Goal: Transaction & Acquisition: Purchase product/service

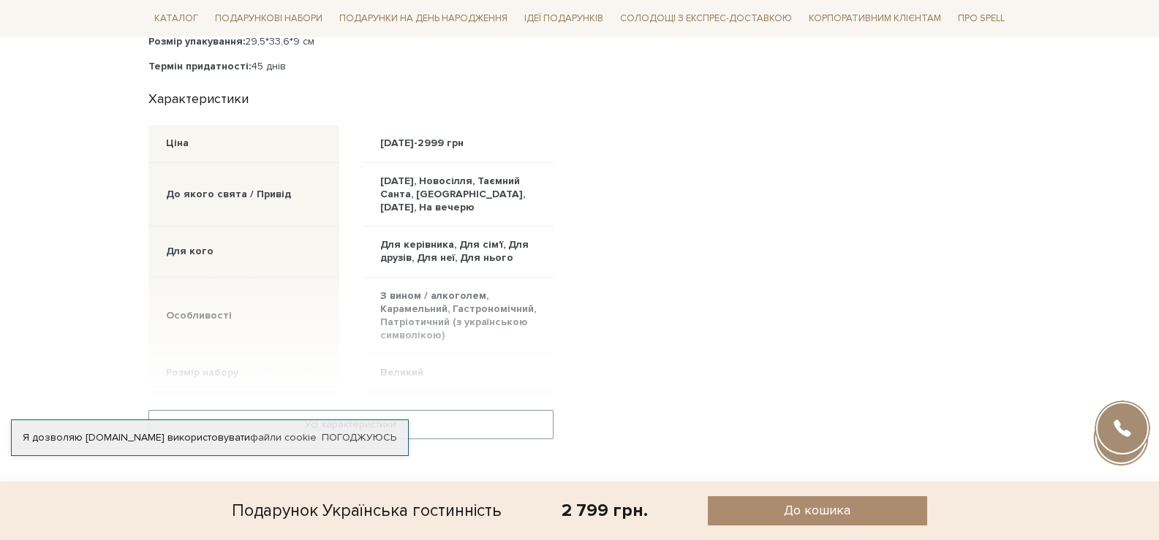
scroll to position [804, 0]
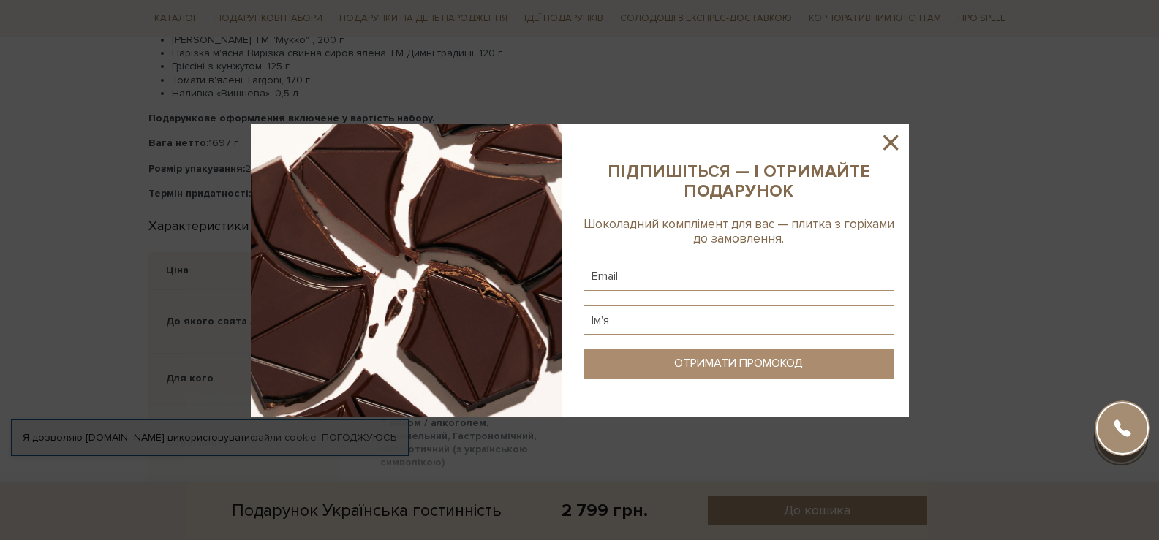
click at [884, 146] on icon at bounding box center [890, 142] width 25 height 25
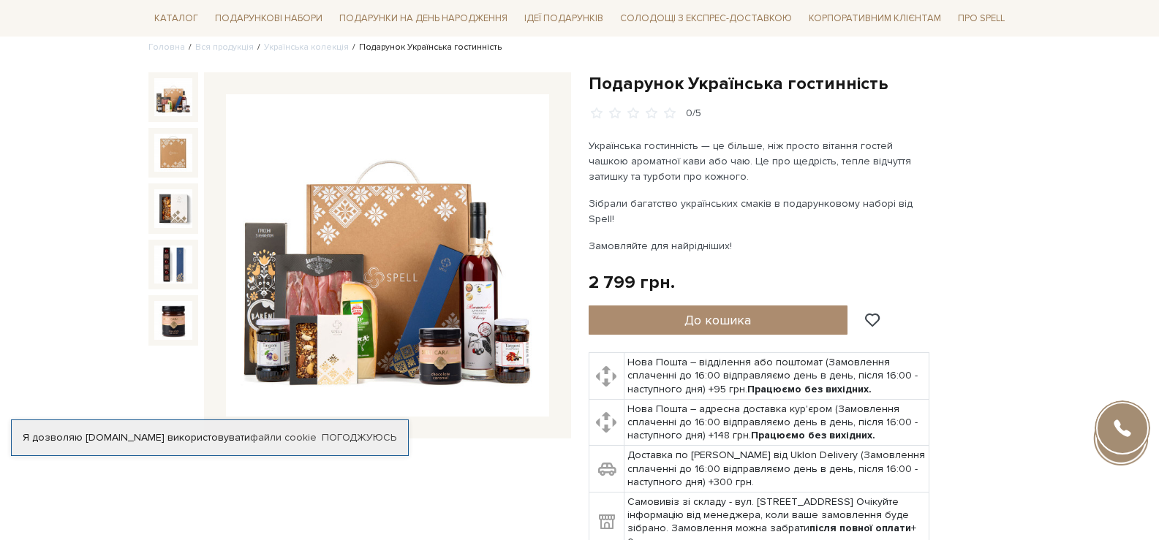
scroll to position [146, 0]
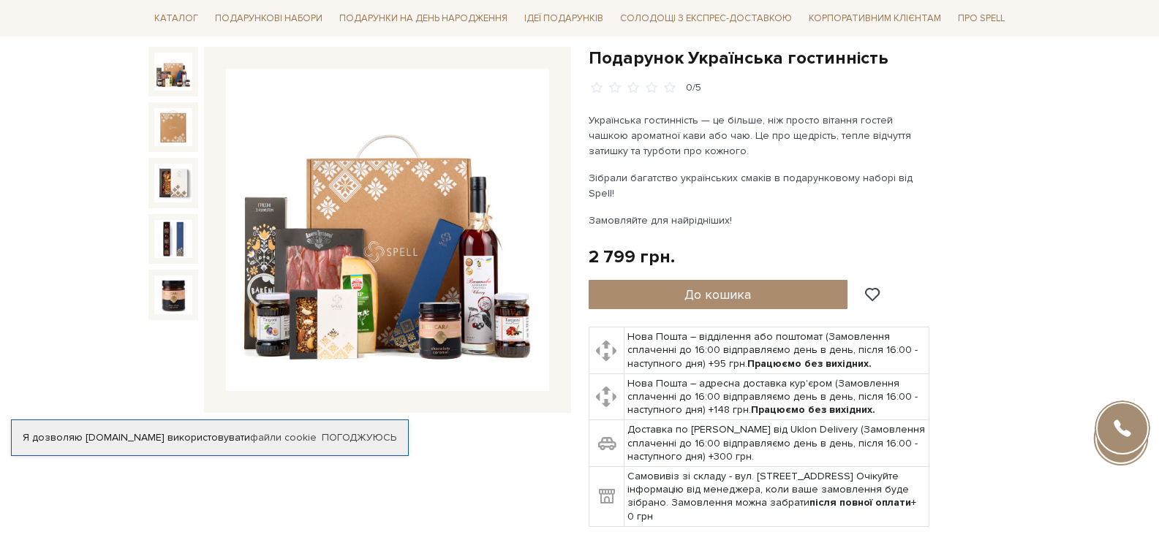
click at [1124, 417] on div at bounding box center [1122, 428] width 53 height 53
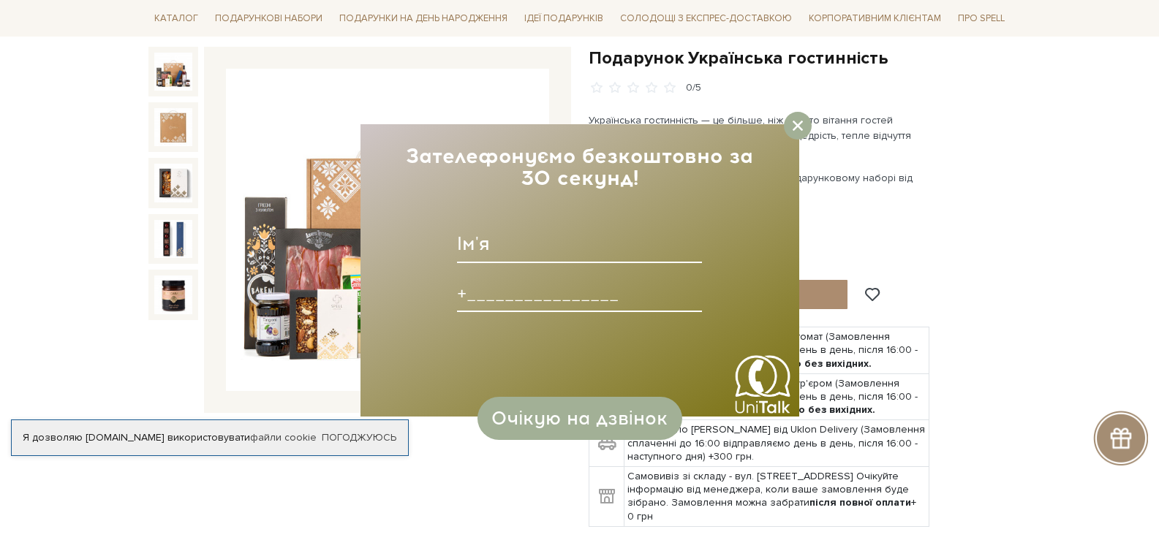
click at [502, 287] on input at bounding box center [579, 293] width 245 height 38
click at [489, 294] on input "[PHONE_NUMBER]______" at bounding box center [579, 293] width 245 height 38
type input "+0_______________"
click at [791, 127] on div at bounding box center [798, 126] width 28 height 28
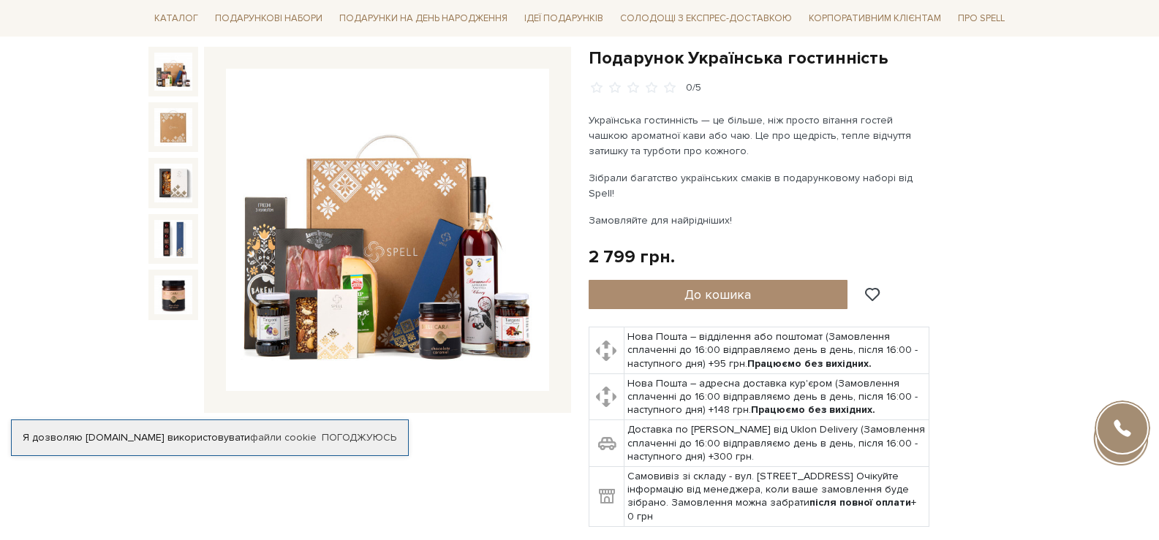
click at [1123, 430] on div at bounding box center [1122, 428] width 53 height 53
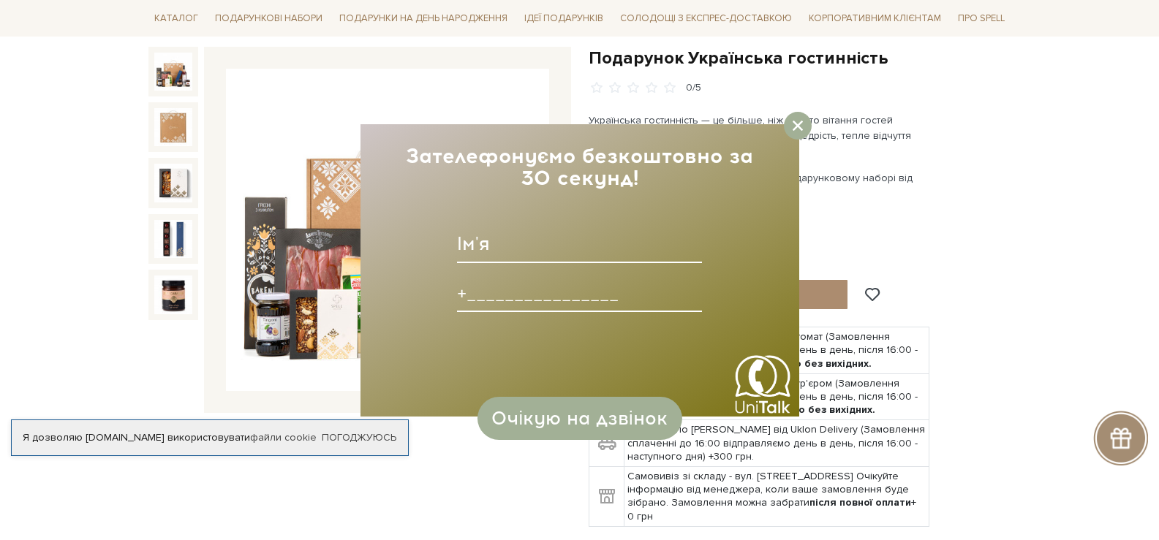
click at [478, 300] on input at bounding box center [579, 293] width 245 height 38
type input "[PHONE_NUMBER]____"
click at [557, 393] on div "Очікую на дзвінок" at bounding box center [579, 404] width 205 height 72
click at [557, 407] on div "Зателефонуємо безкоштовно за 30 секунд! Зателефонуємо безкоштовно за 30 секунд!…" at bounding box center [580, 270] width 439 height 293
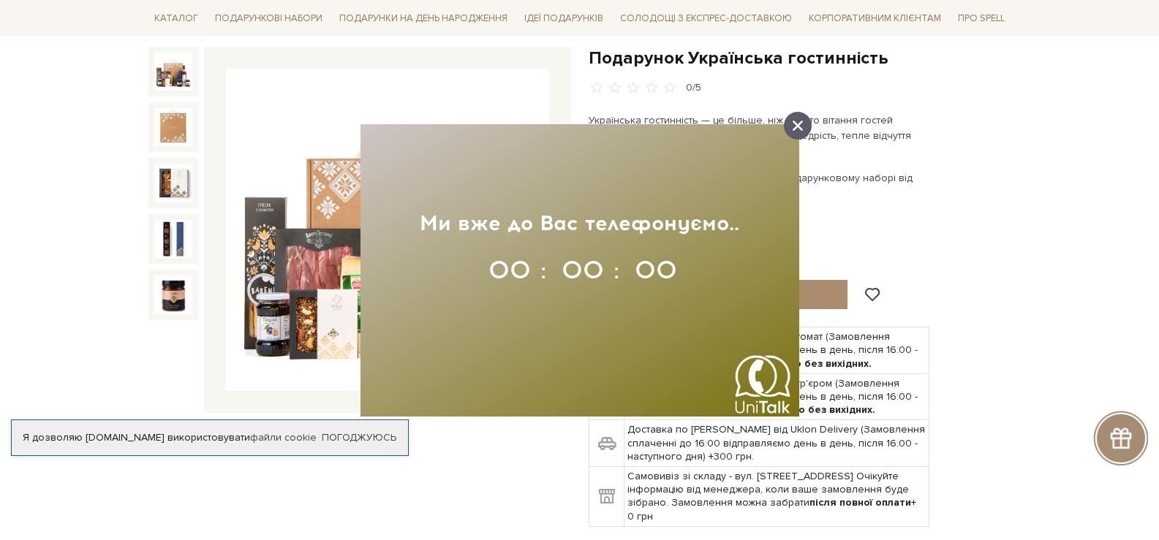
click at [799, 130] on icon at bounding box center [798, 126] width 10 height 10
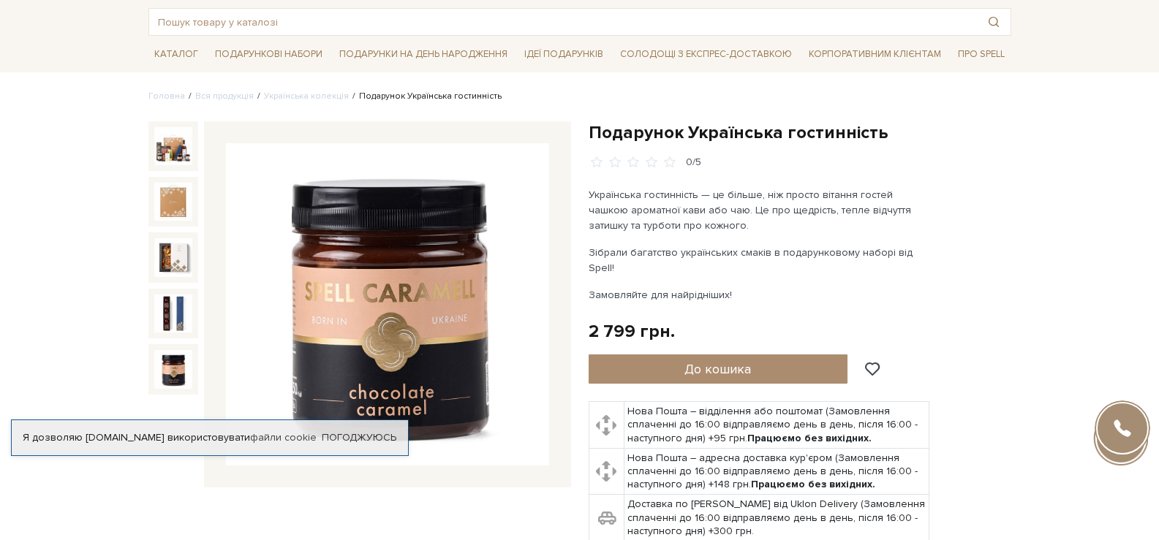
scroll to position [0, 0]
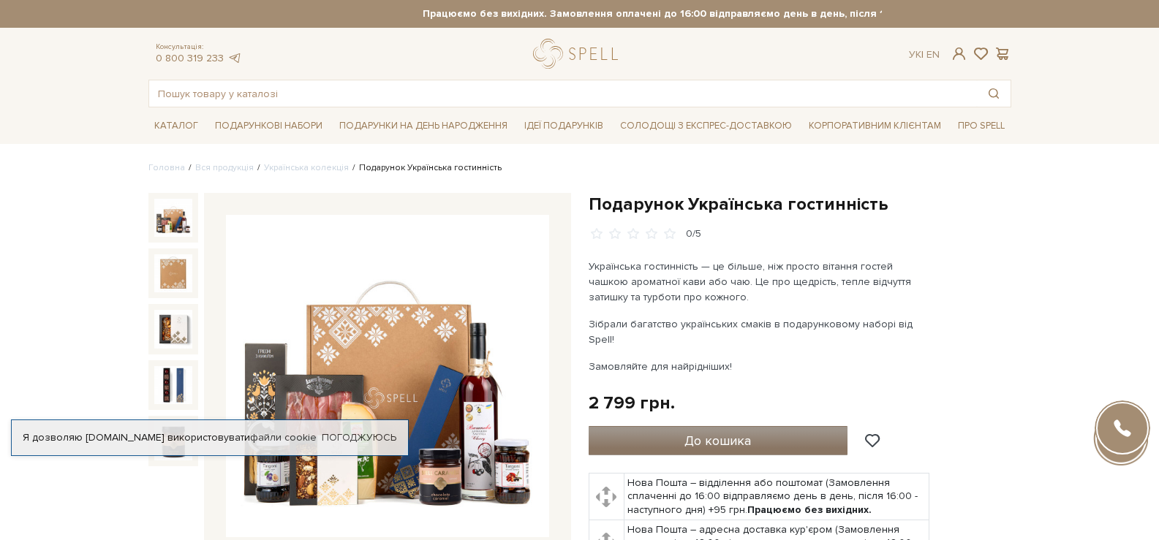
click at [684, 426] on button "До кошика" at bounding box center [719, 440] width 260 height 29
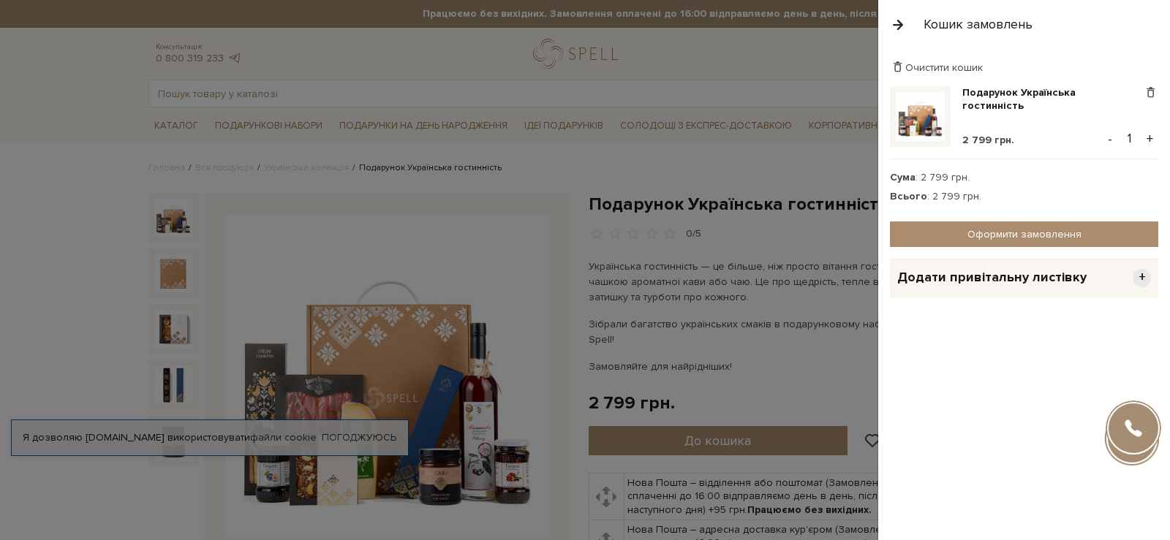
click at [927, 376] on div "Очистити кошик Подарунок Українська гостинність 2 799 грн. Видалити Додати в об…" at bounding box center [1024, 294] width 292 height 491
click at [1107, 64] on div "Очистити кошик" at bounding box center [1024, 68] width 268 height 14
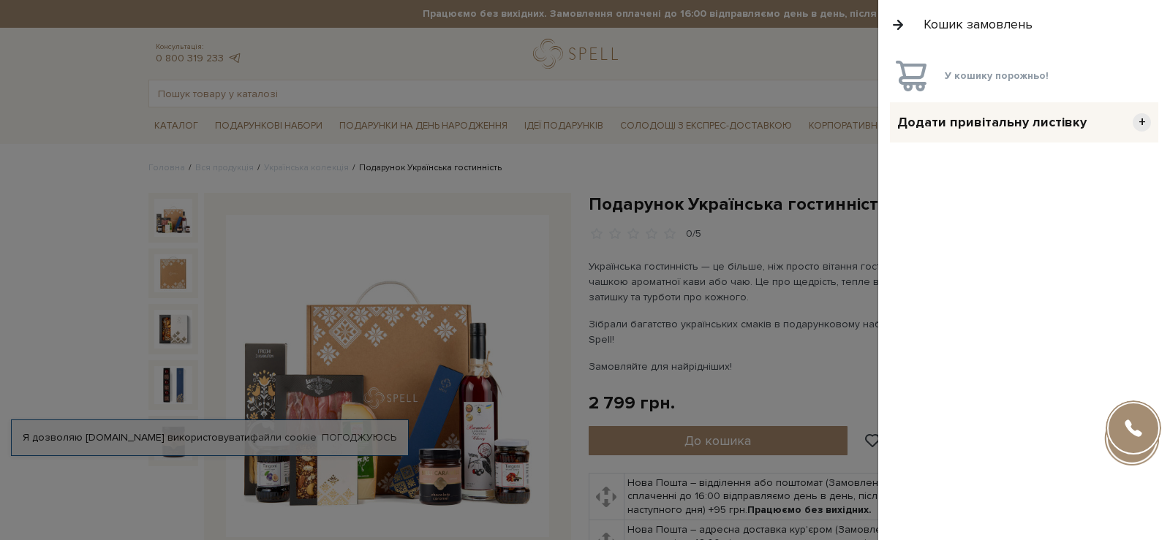
click at [1026, 201] on div "У кошику порожньо! Додати привітальну листівку + Листівка до Дня народження лав…" at bounding box center [1024, 294] width 292 height 491
click at [663, 374] on div at bounding box center [585, 270] width 1170 height 540
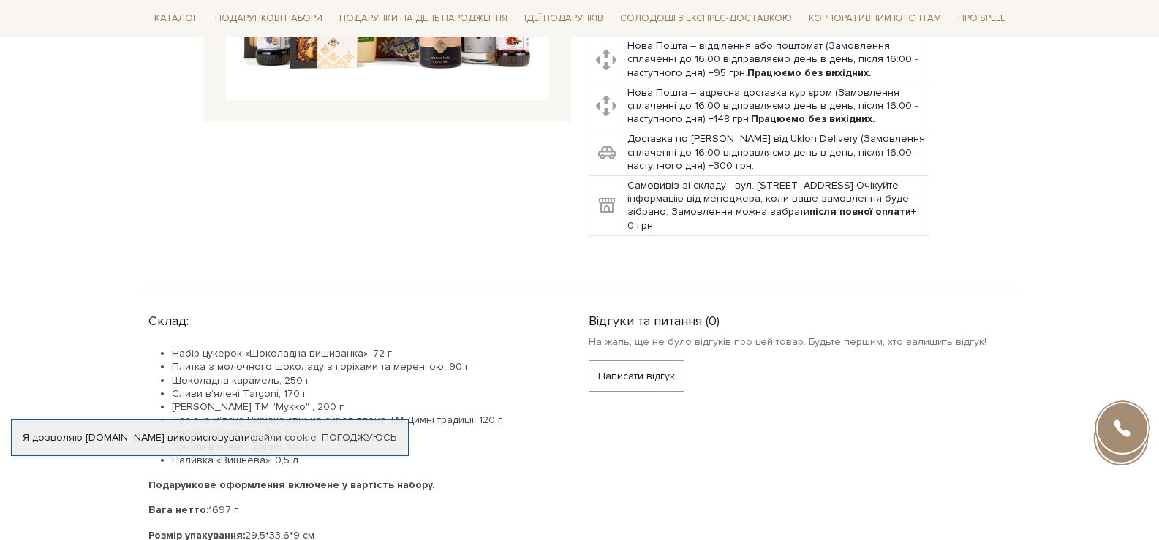
scroll to position [439, 0]
